Goal: Transaction & Acquisition: Book appointment/travel/reservation

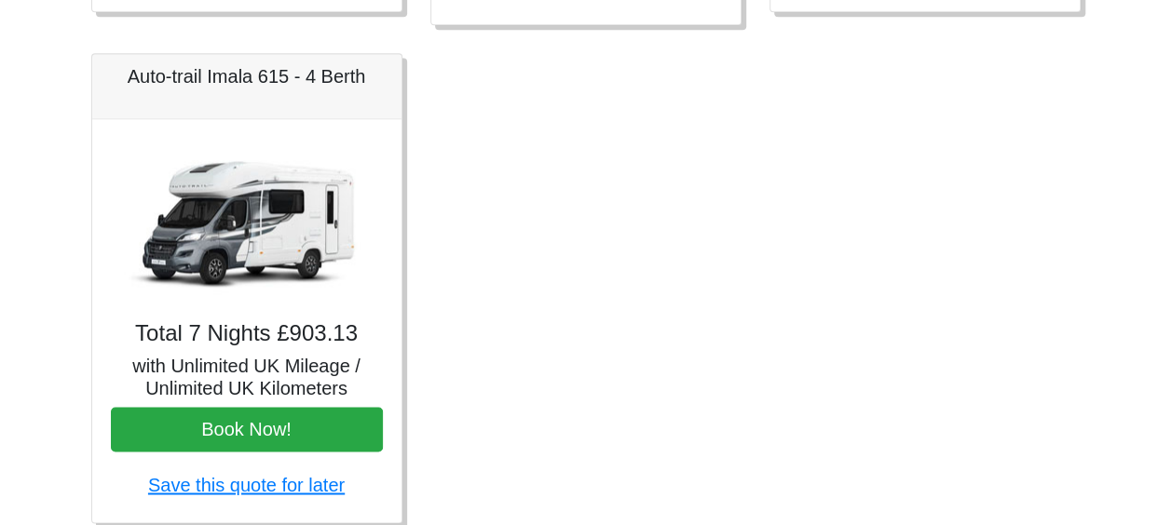
scroll to position [1276, 0]
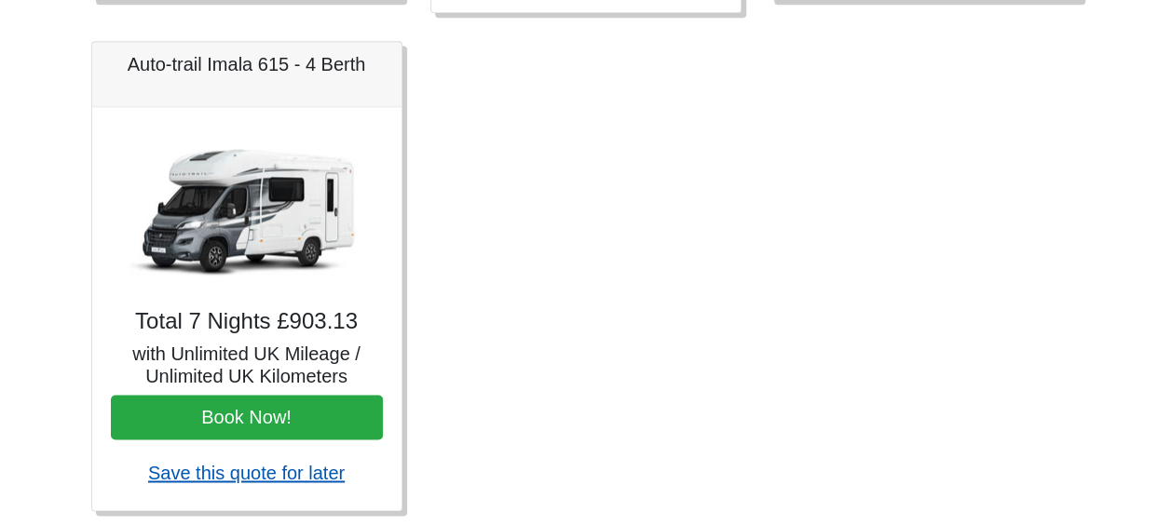
click at [253, 473] on link "Save this quote for later" at bounding box center [246, 473] width 197 height 20
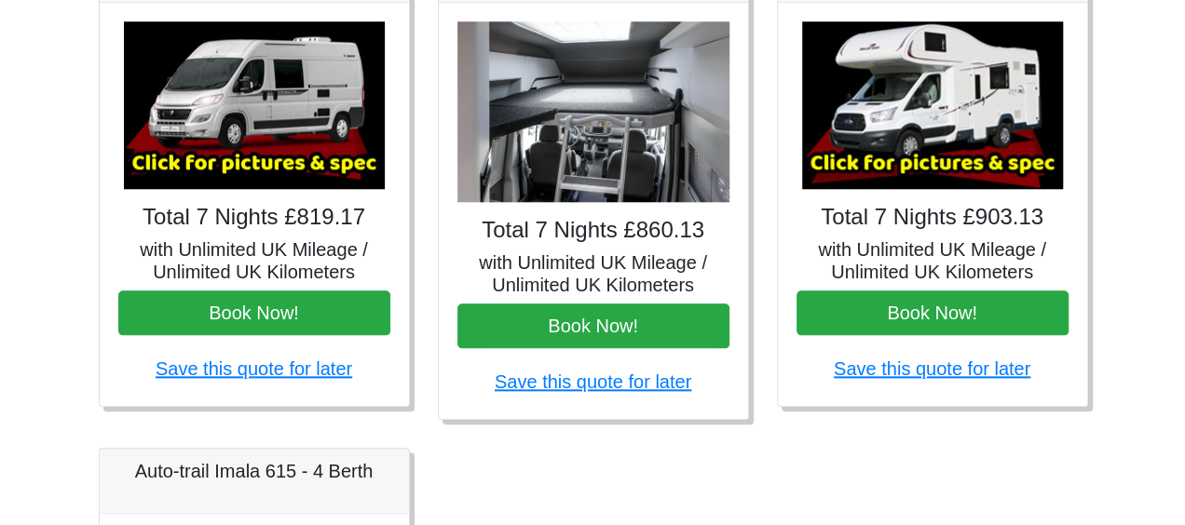
scroll to position [862, 0]
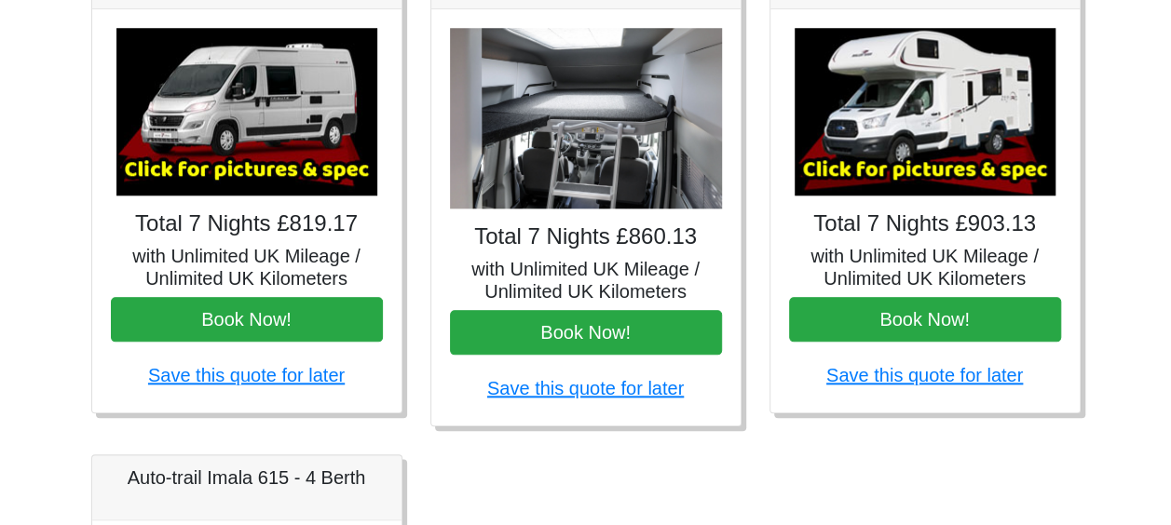
click at [919, 144] on img at bounding box center [925, 112] width 261 height 168
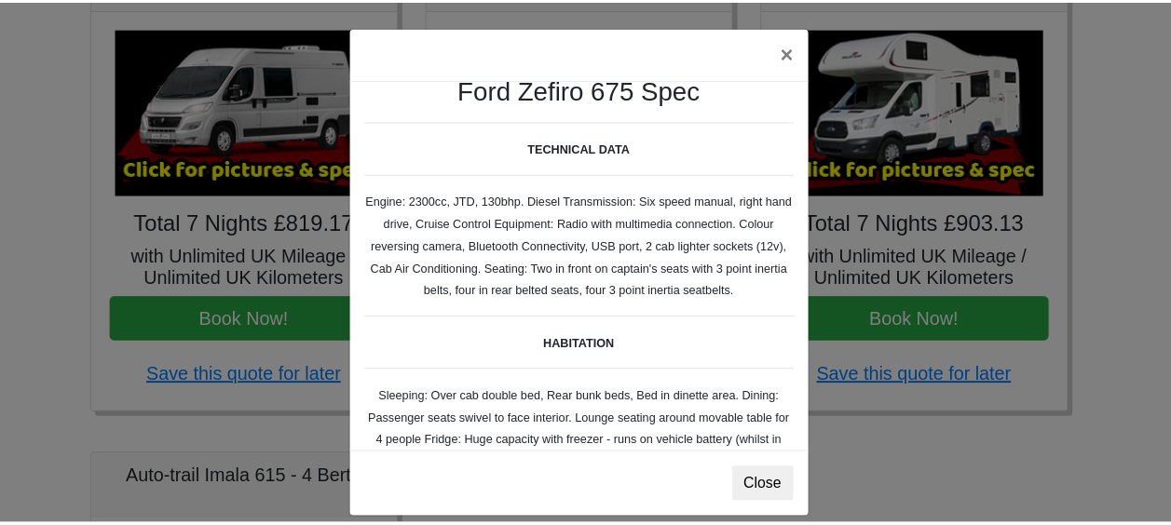
scroll to position [0, 0]
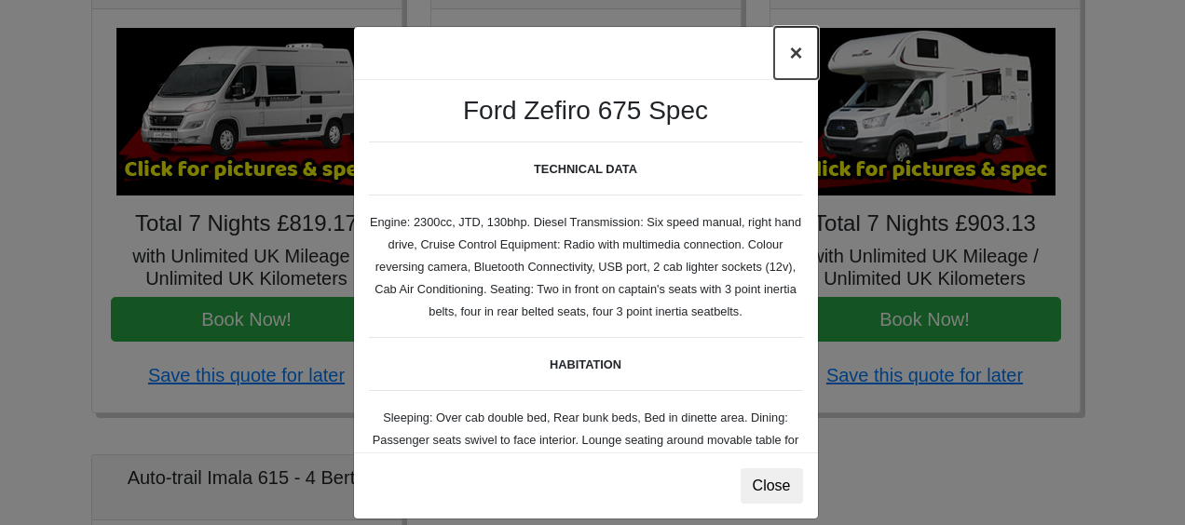
click at [790, 48] on button "×" at bounding box center [795, 53] width 43 height 52
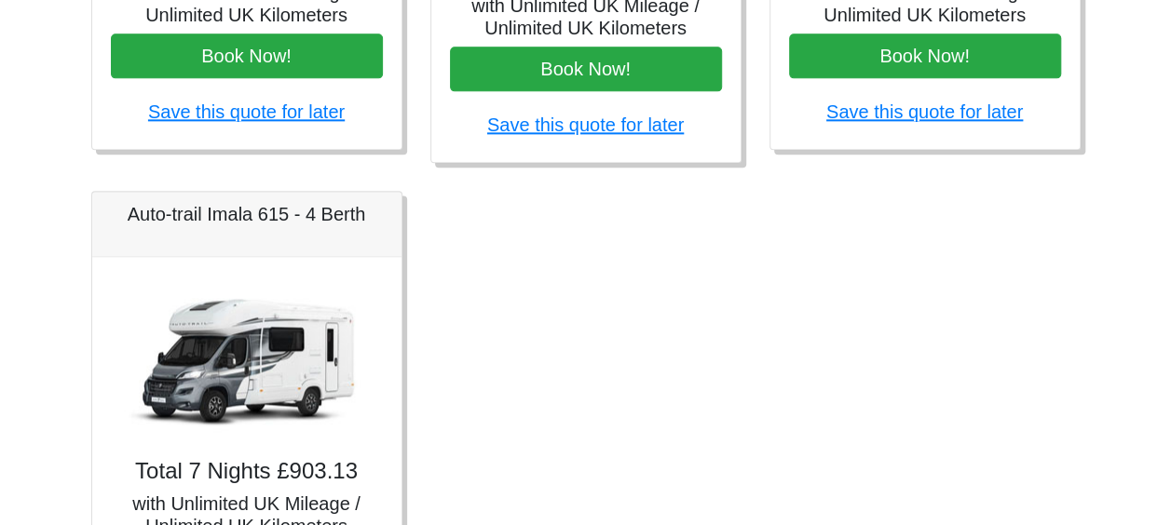
scroll to position [1129, 0]
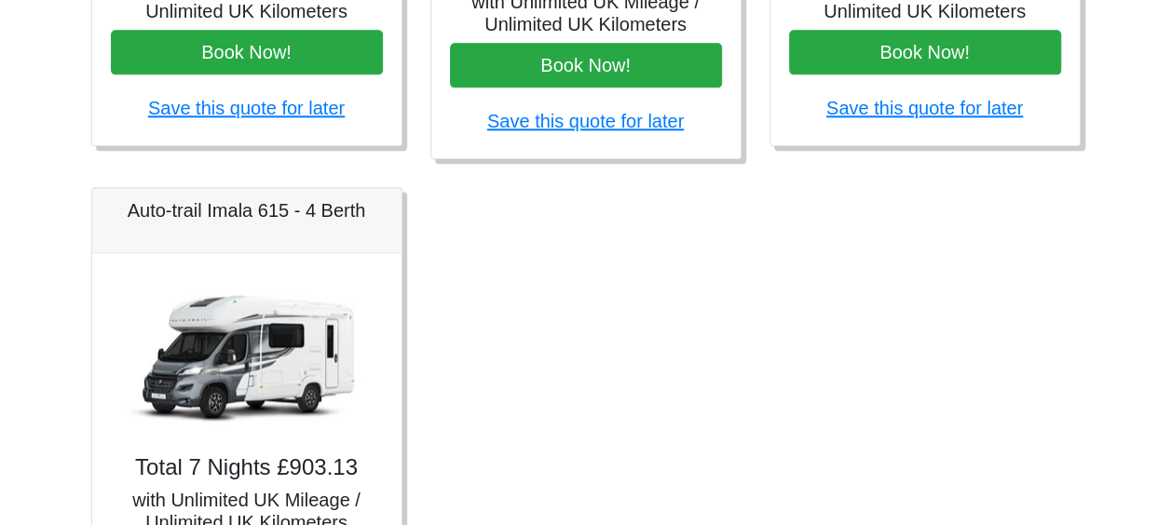
click at [279, 387] on img at bounding box center [246, 356] width 261 height 168
click at [253, 380] on img at bounding box center [246, 356] width 261 height 168
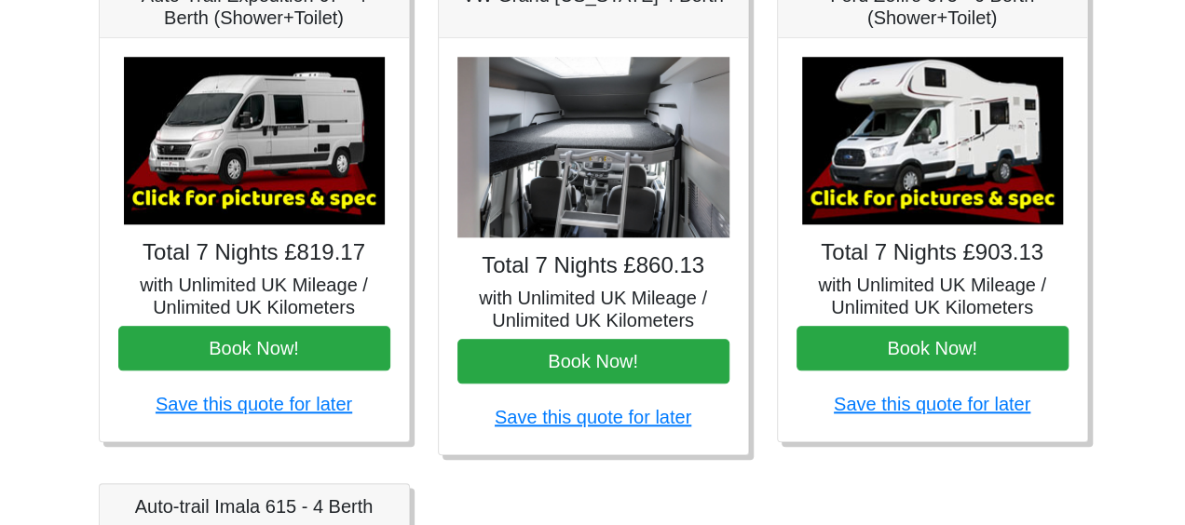
scroll to position [816, 0]
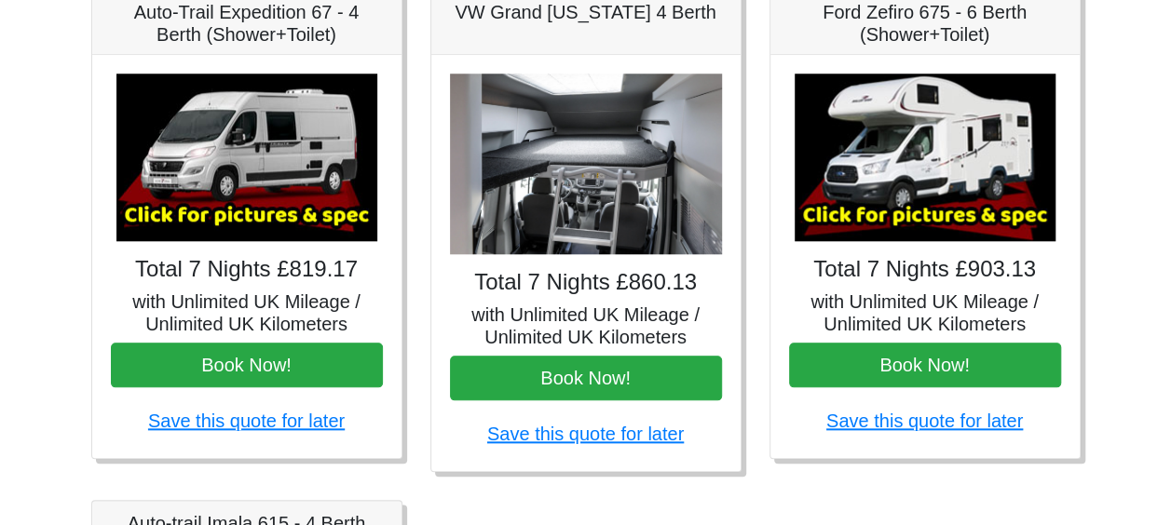
click at [239, 195] on img at bounding box center [246, 158] width 261 height 168
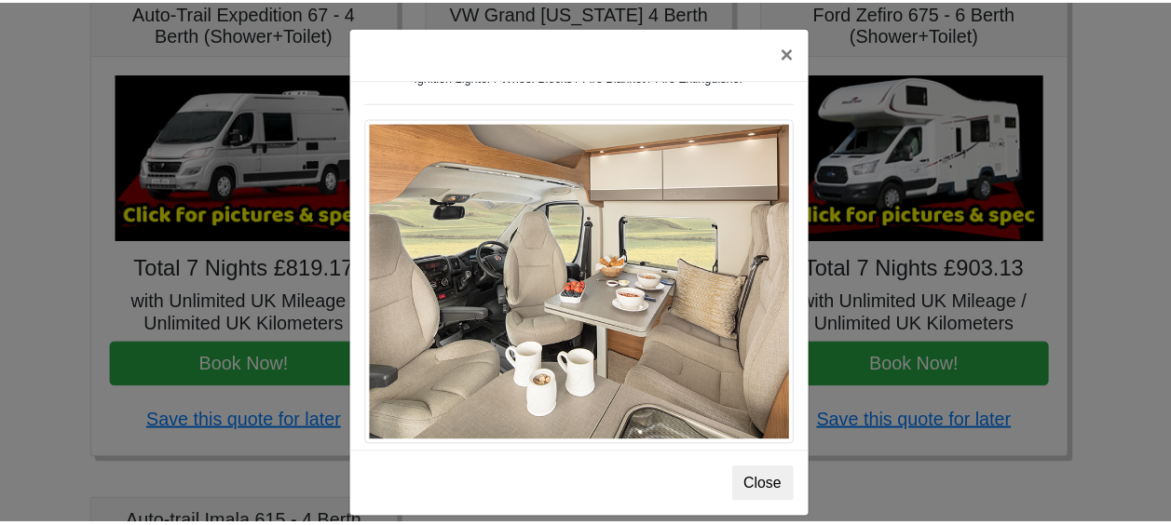
scroll to position [855, 0]
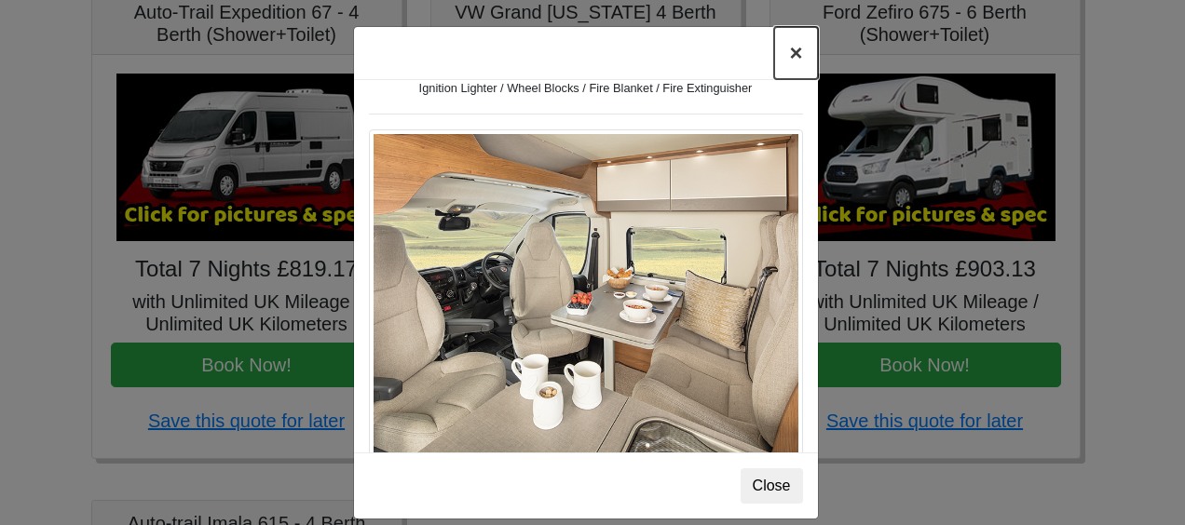
click at [792, 54] on button "×" at bounding box center [795, 53] width 43 height 52
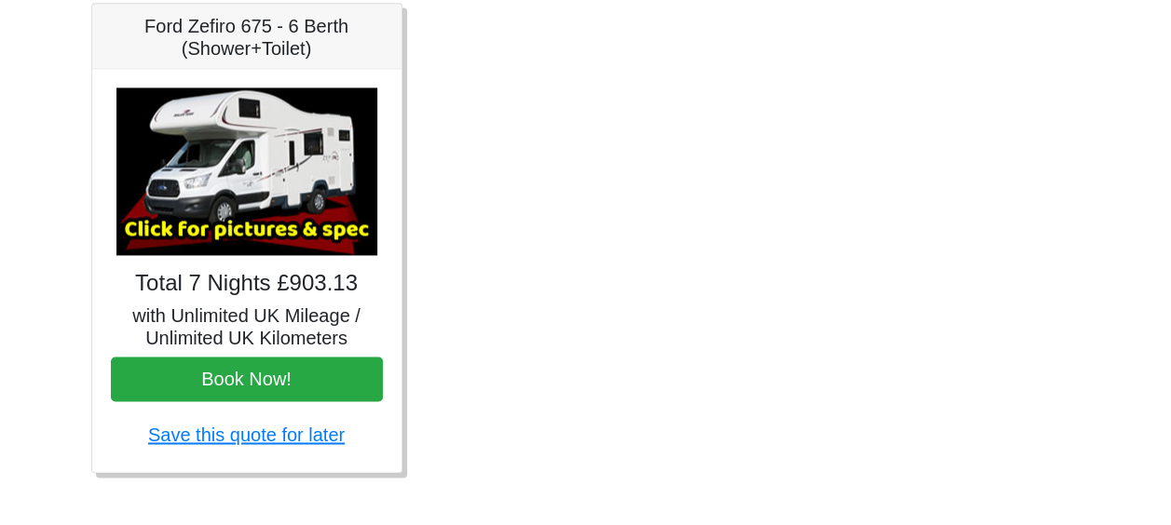
scroll to position [1330, 0]
